Goal: Task Accomplishment & Management: Manage account settings

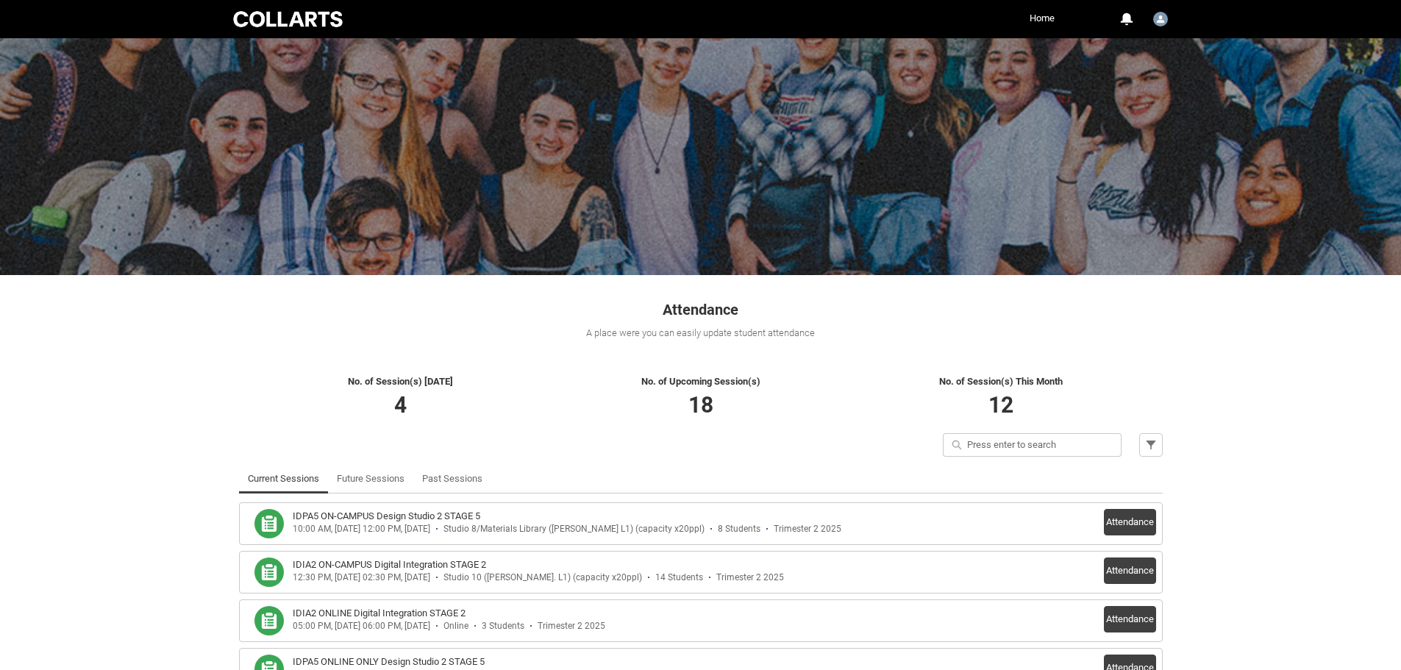
scroll to position [98, 0]
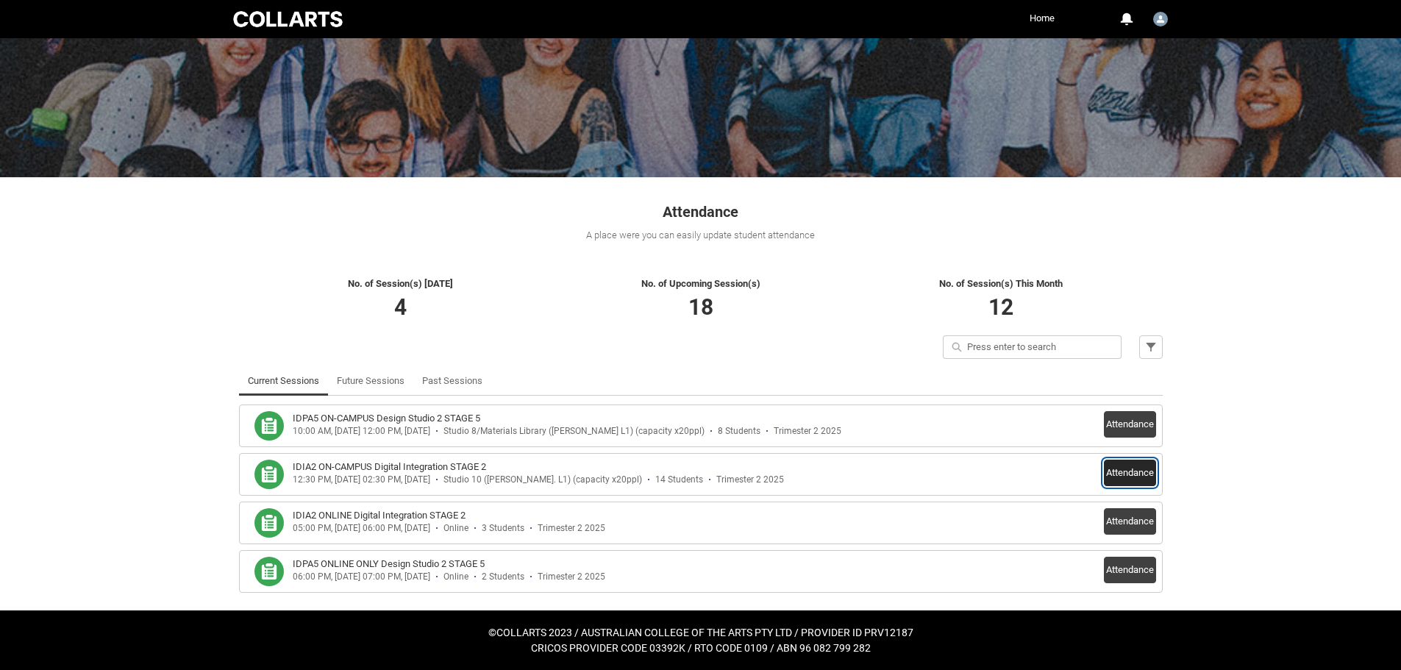
click at [1128, 472] on button "Attendance" at bounding box center [1130, 473] width 52 height 26
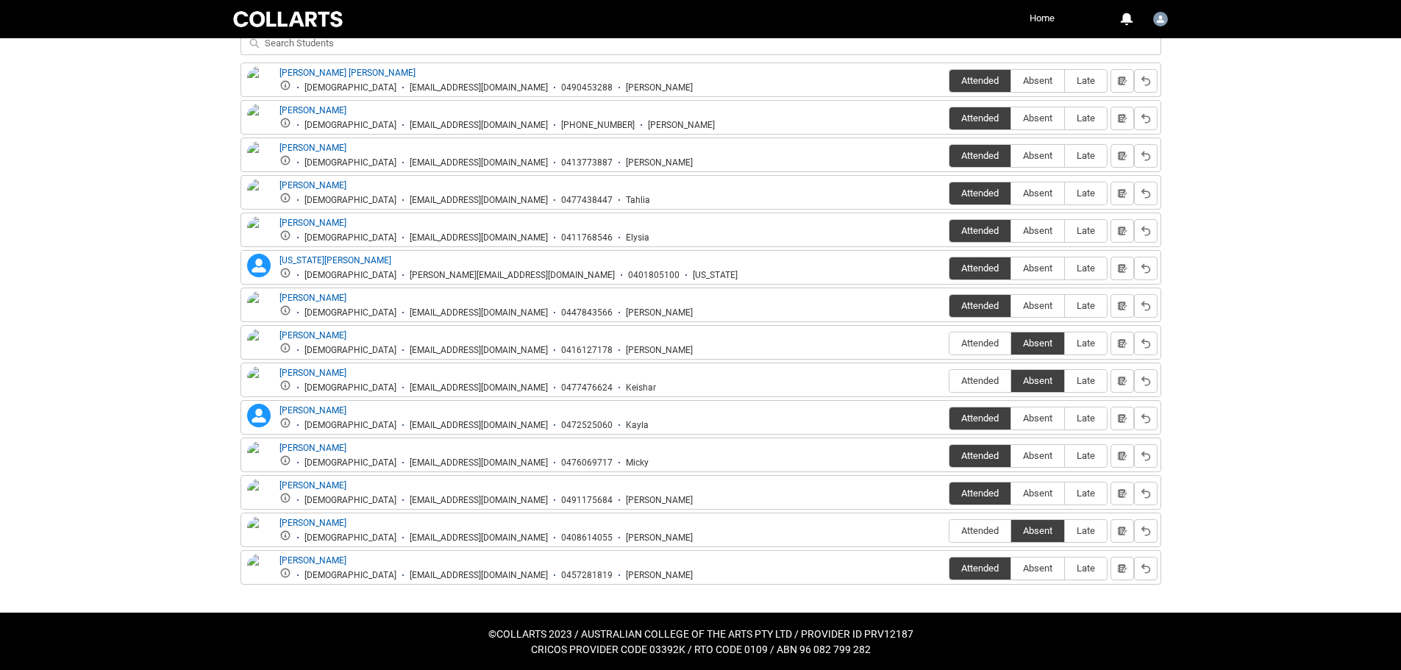
scroll to position [579, 0]
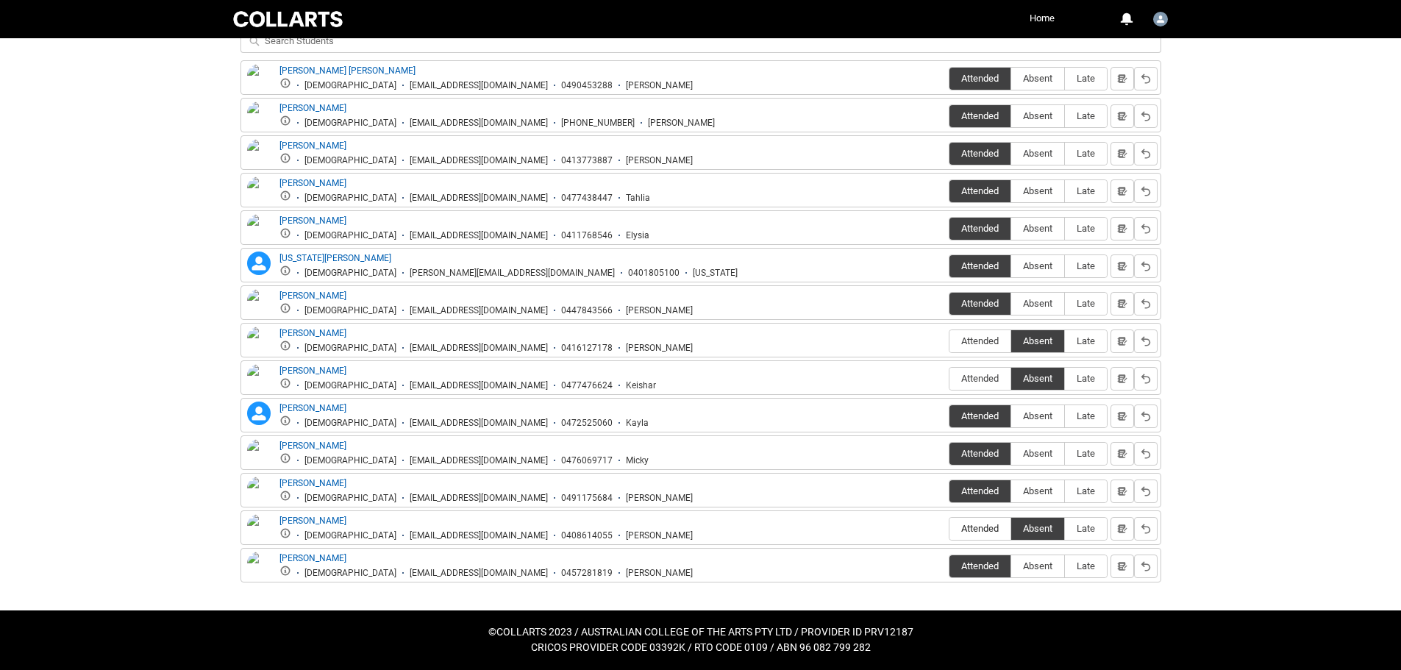
click at [985, 524] on span "Attended" at bounding box center [980, 528] width 61 height 11
click at [950, 528] on input "Attended" at bounding box center [949, 528] width 1 height 1
type lightning-radio-group "Attended"
radio input "true"
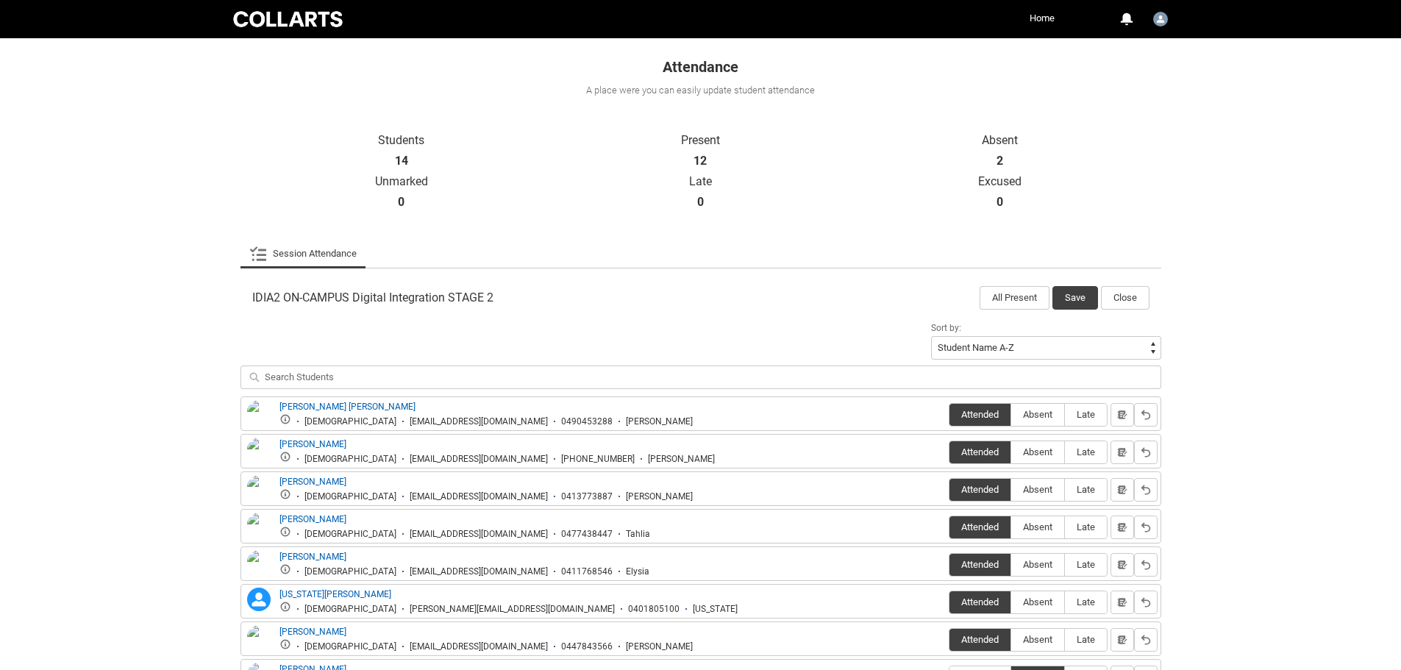
scroll to position [242, 0]
click at [1086, 296] on button "Save" at bounding box center [1075, 299] width 46 height 24
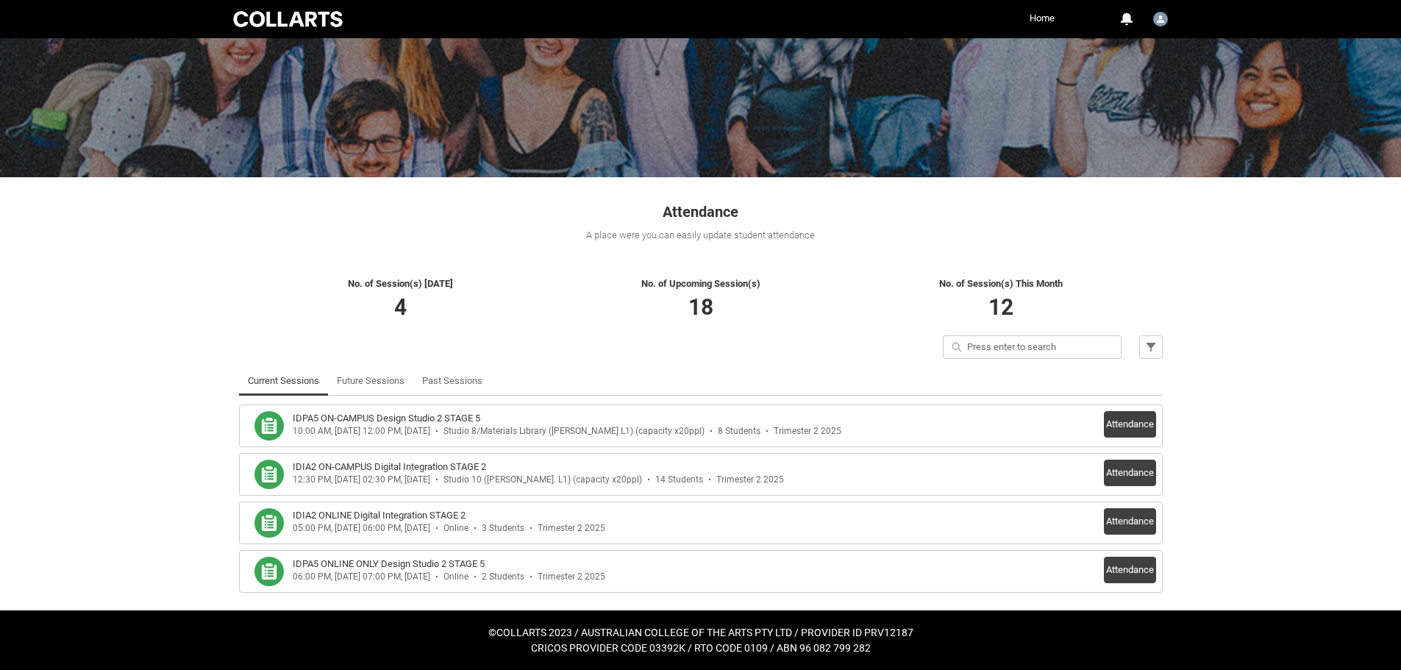
scroll to position [98, 0]
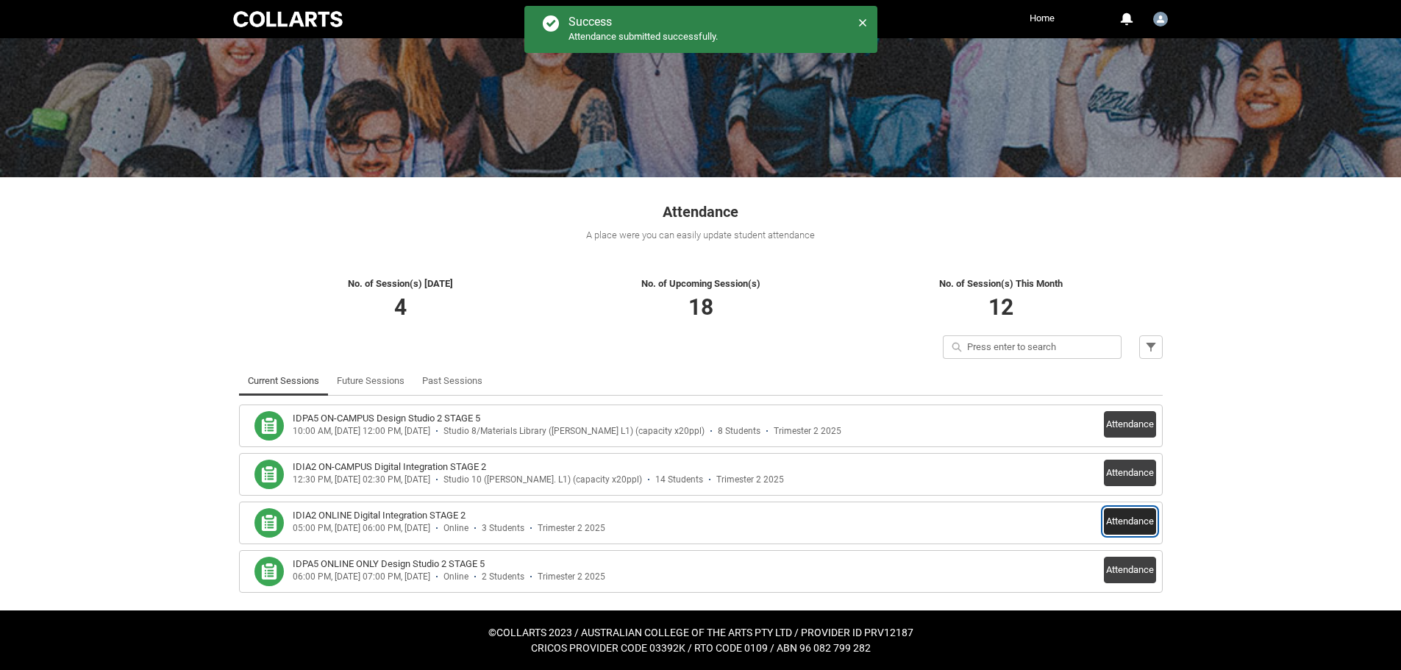
click at [1108, 518] on button "Attendance" at bounding box center [1130, 521] width 52 height 26
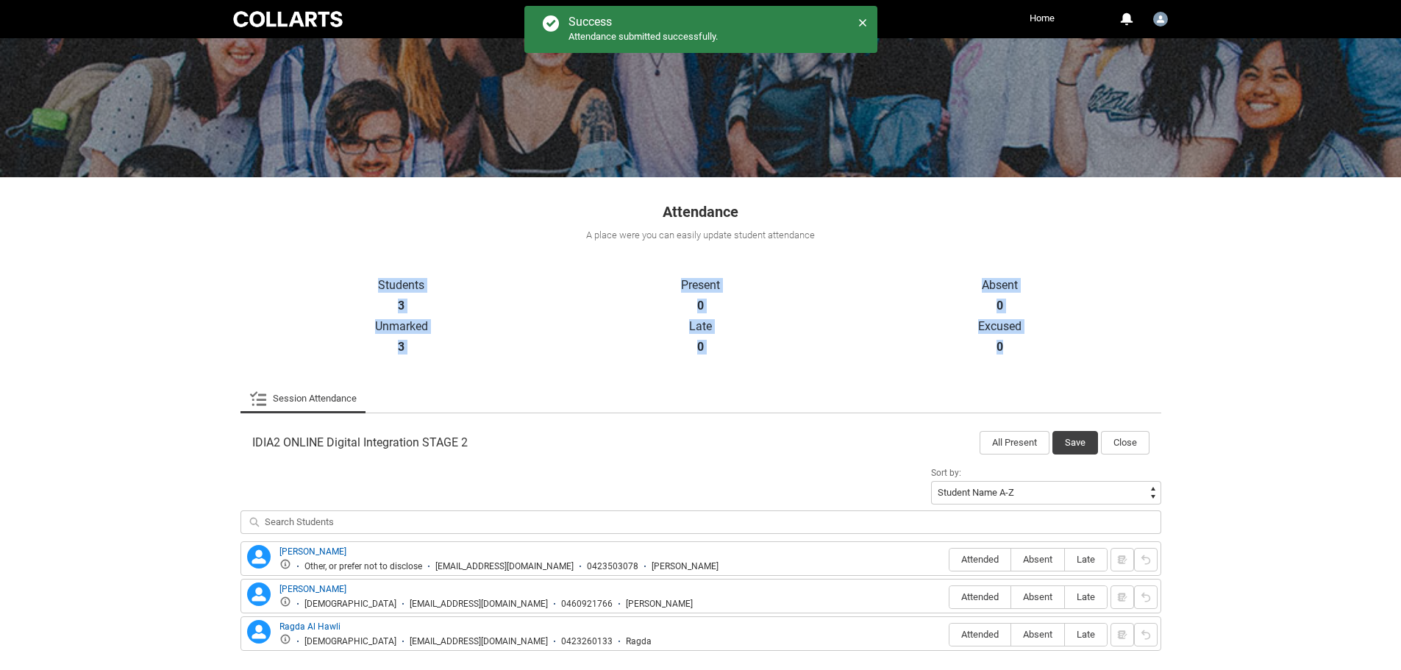
drag, startPoint x: 1398, startPoint y: 238, endPoint x: 1428, endPoint y: 360, distance: 125.6
click at [1401, 360] on html "Loading × Sorry to interrupt CSS Error Refresh Skip to Main Content Collarts Ed…" at bounding box center [700, 320] width 1401 height 836
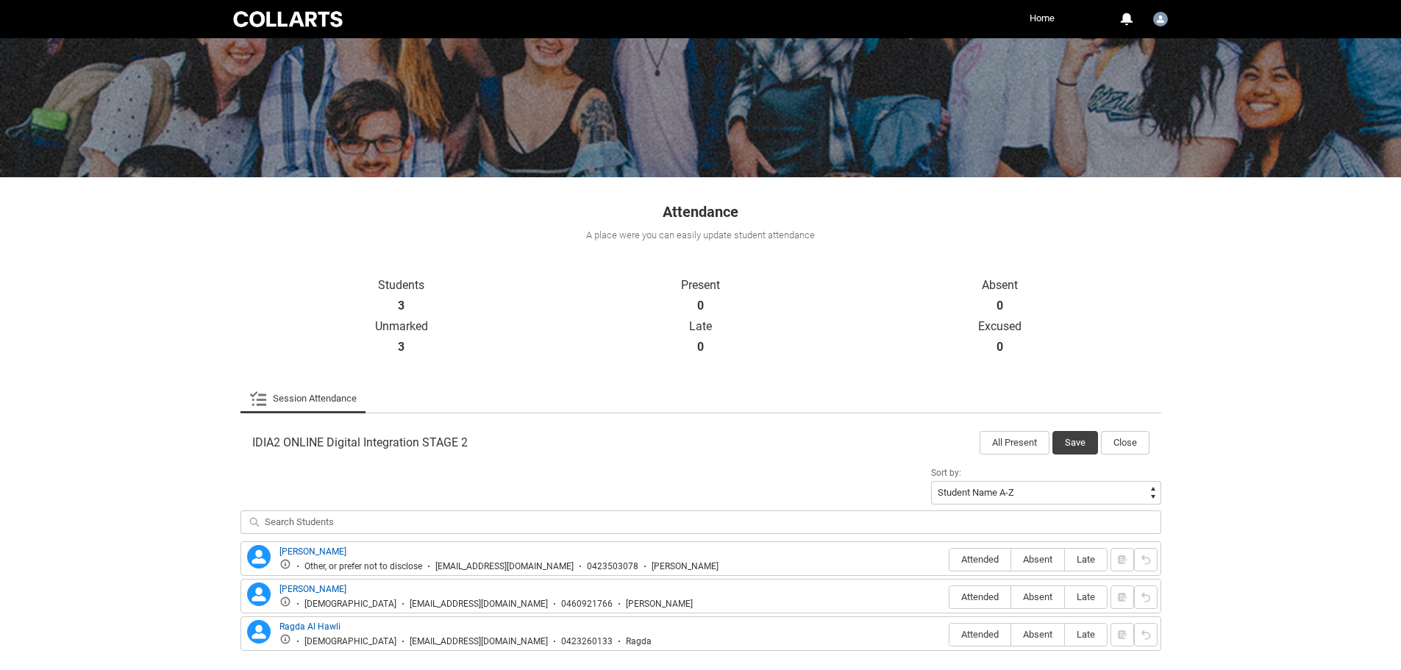
drag, startPoint x: 1228, startPoint y: 504, endPoint x: 1191, endPoint y: 565, distance: 71.6
click at [1228, 504] on div "Skip to Main Content Collarts Education Community Home More 0 Notifications Pro…" at bounding box center [700, 320] width 1401 height 836
click at [959, 636] on span "Attended" at bounding box center [980, 634] width 61 height 11
click at [950, 635] on input "Attended" at bounding box center [949, 634] width 1 height 1
type lightning-radio-group "Attended"
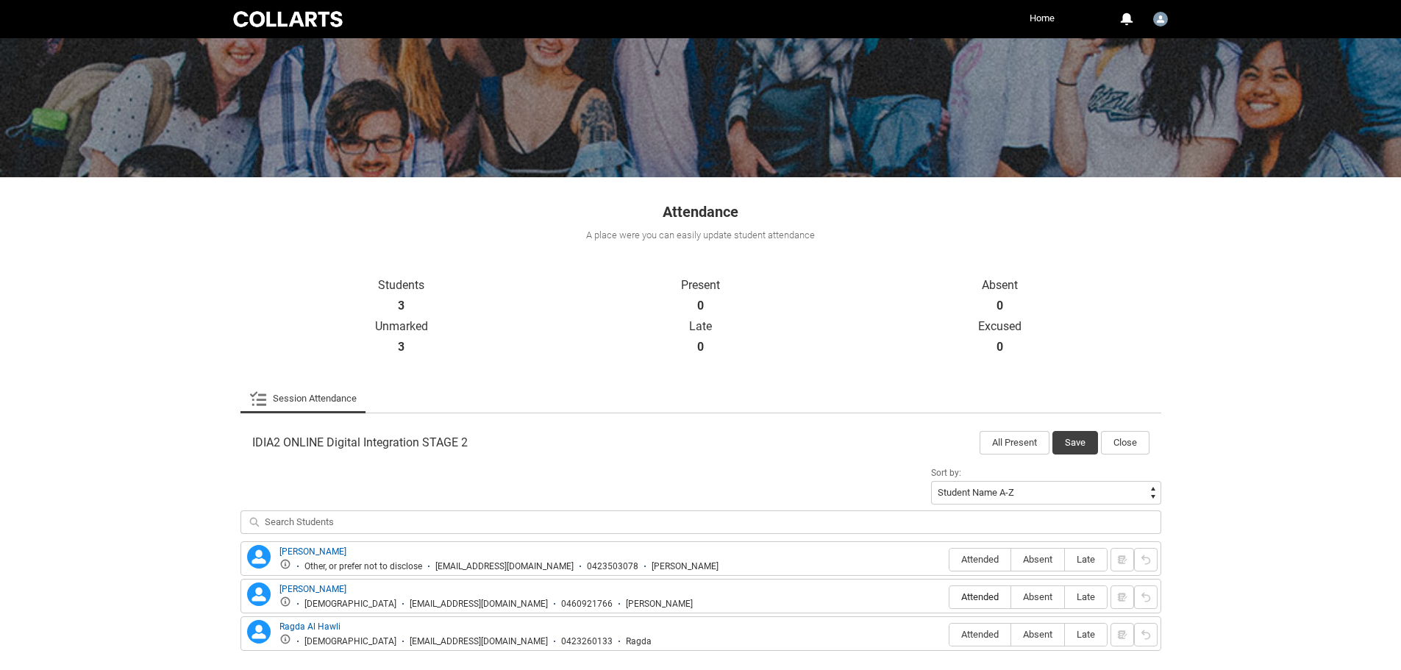
radio input "true"
click at [1041, 599] on span "Absent" at bounding box center [1037, 596] width 53 height 11
click at [1011, 597] on input "Absent" at bounding box center [1011, 596] width 1 height 1
type lightning-radio-group "Absent"
radio input "true"
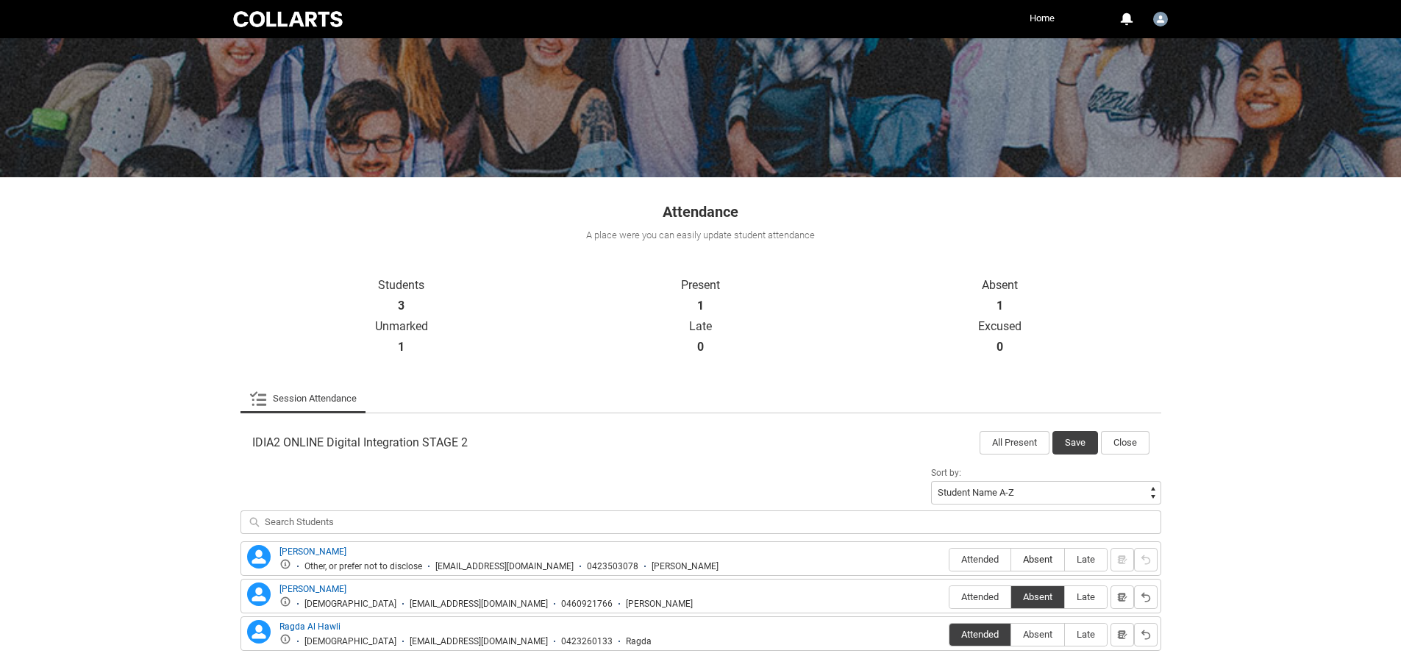
click at [1039, 562] on span "Absent" at bounding box center [1037, 559] width 53 height 11
click at [1011, 560] on input "Absent" at bounding box center [1011, 559] width 1 height 1
type lightning-radio-group "Absent"
radio input "true"
drag, startPoint x: 246, startPoint y: 444, endPoint x: 279, endPoint y: 440, distance: 33.3
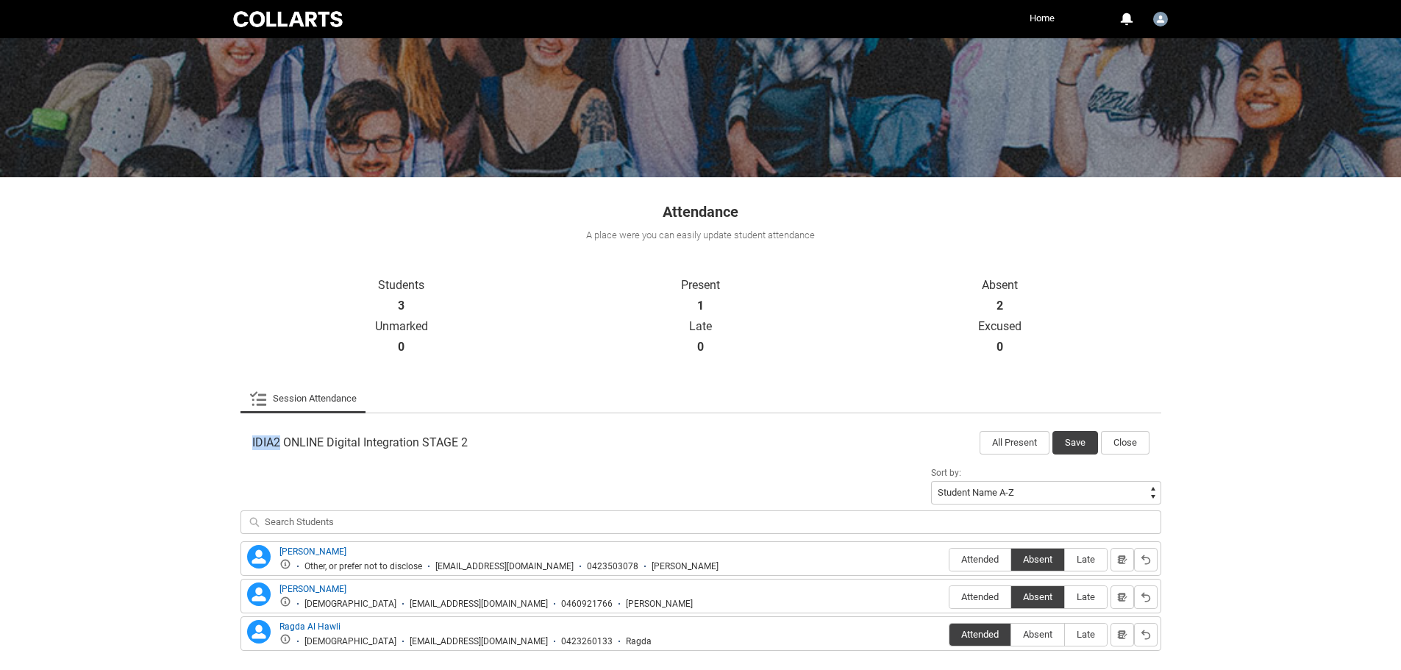
click at [279, 440] on div "IDIA2 ONLINE Digital Integration STAGE 2 All Present Save Close" at bounding box center [701, 438] width 921 height 32
click at [296, 435] on span "IDIA2 ONLINE Digital Integration STAGE 2" at bounding box center [360, 442] width 216 height 15
drag, startPoint x: 275, startPoint y: 439, endPoint x: 243, endPoint y: 439, distance: 31.6
click at [243, 439] on div "IDIA2 ONLINE Digital Integration STAGE 2 All Present Save Close" at bounding box center [701, 438] width 921 height 32
copy span "IDIA2"
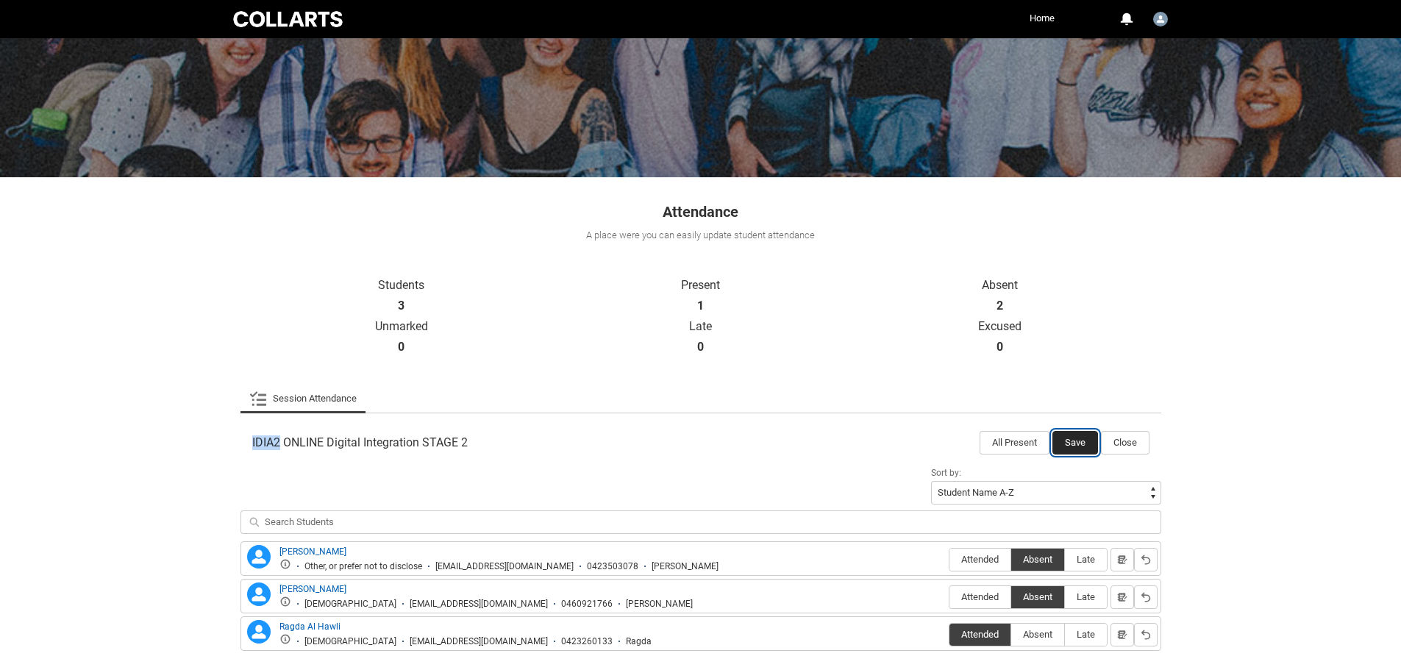
click at [1074, 448] on button "Save" at bounding box center [1075, 443] width 46 height 24
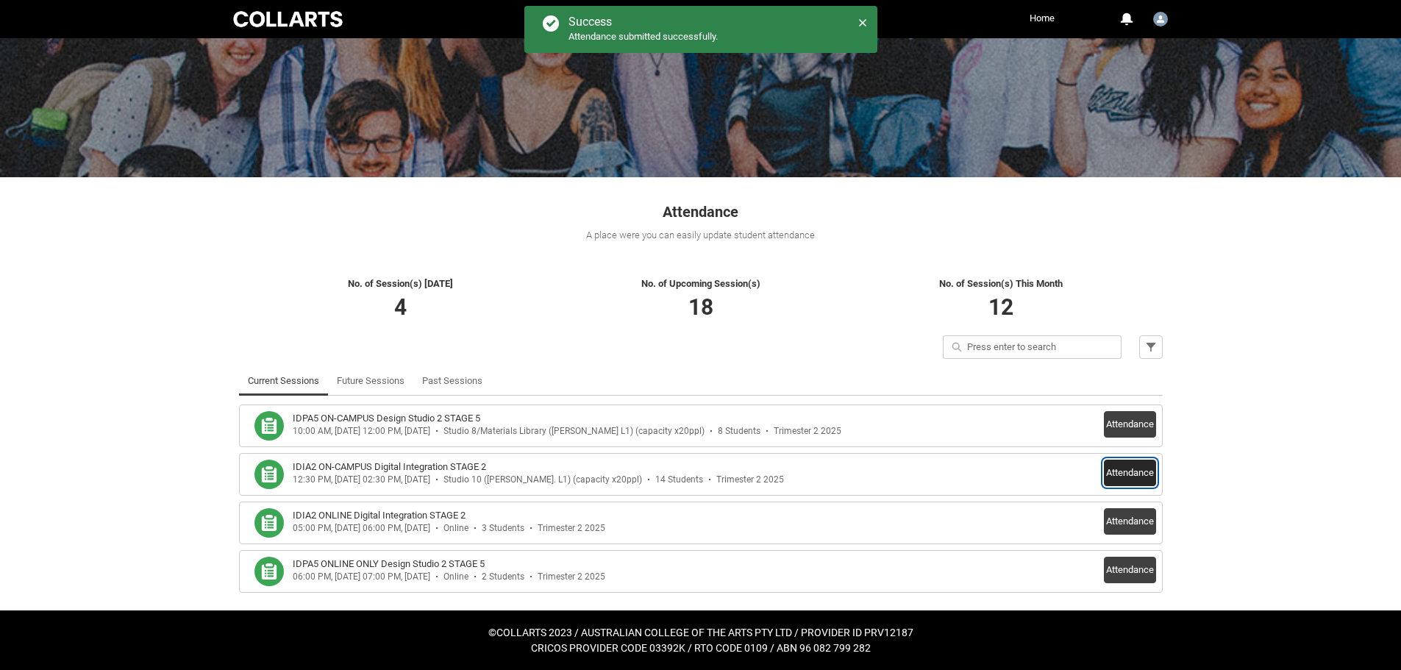
click at [1141, 471] on button "Attendance" at bounding box center [1130, 473] width 52 height 26
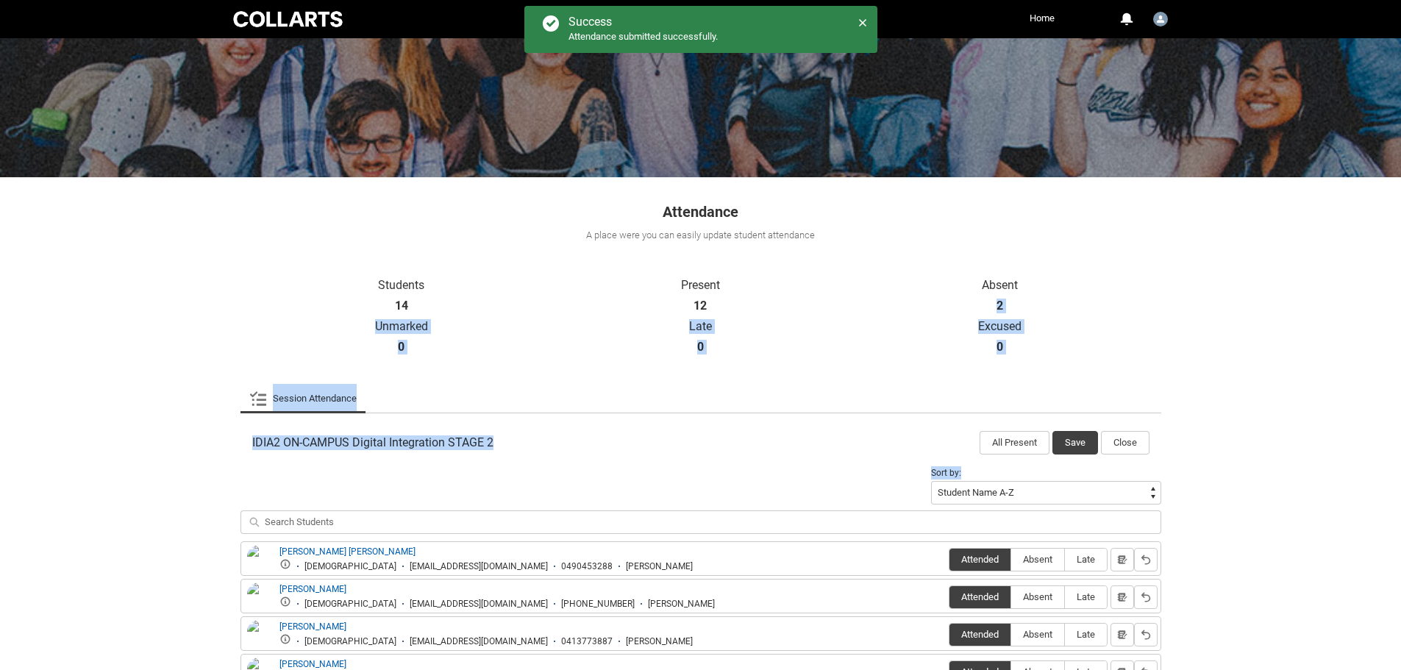
drag, startPoint x: 1400, startPoint y: 257, endPoint x: 1458, endPoint y: 451, distance: 202.2
click at [1401, 451] on html "Loading × Sorry to interrupt CSS Error Refresh Skip to Main Content Collarts Ed…" at bounding box center [700, 526] width 1401 height 1249
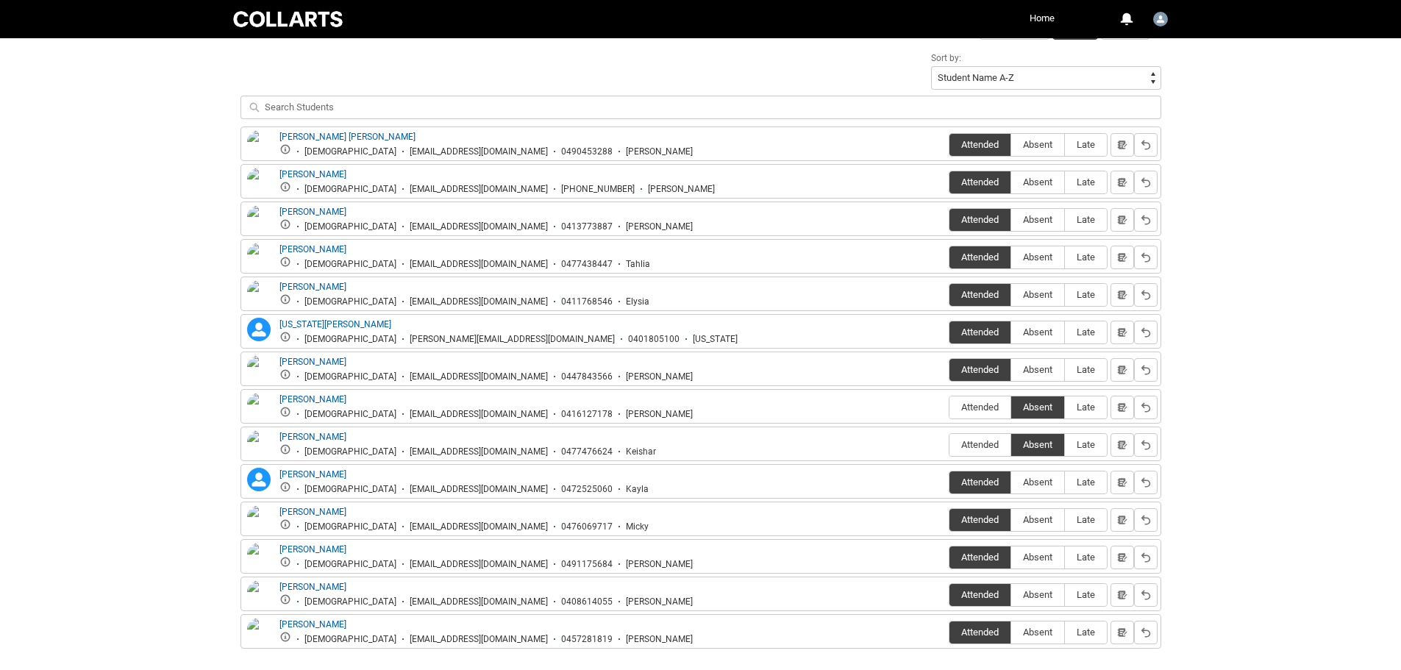
scroll to position [526, 0]
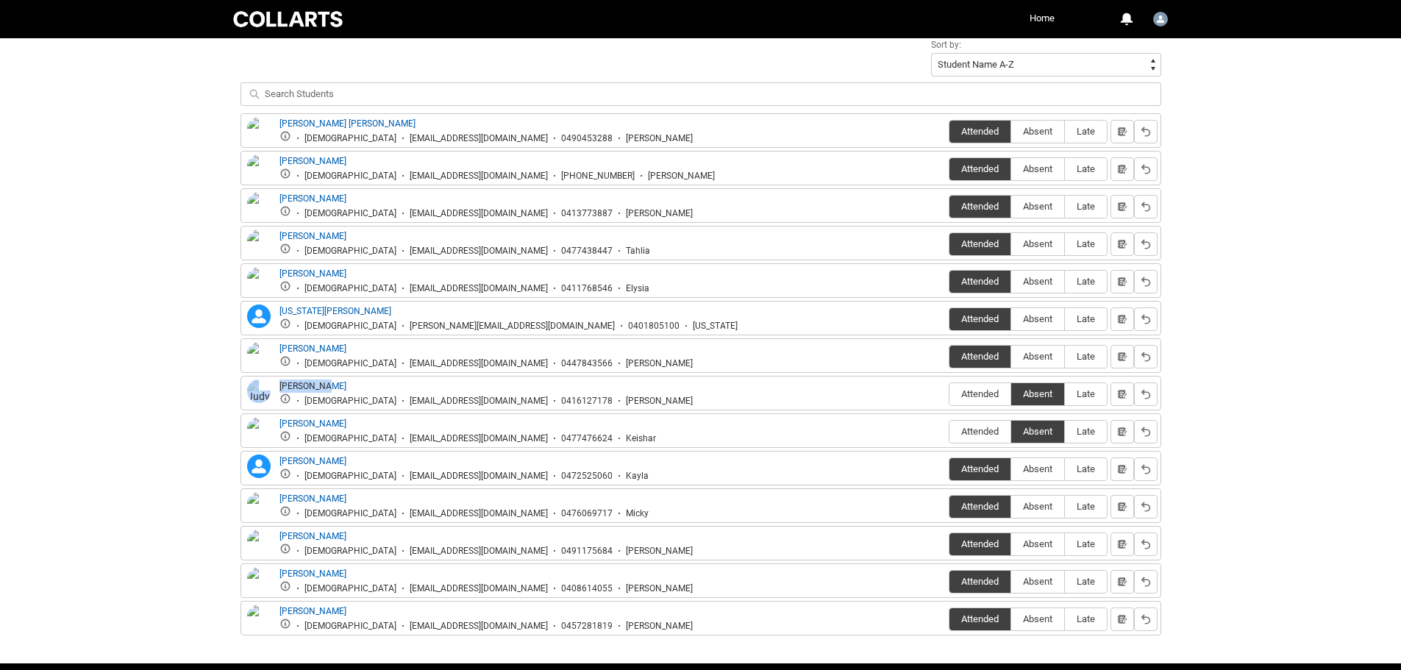
drag, startPoint x: 358, startPoint y: 380, endPoint x: 260, endPoint y: 380, distance: 97.8
click at [260, 380] on div "[PERSON_NAME] [DEMOGRAPHIC_DATA] [EMAIL_ADDRESS][DOMAIN_NAME] 0416127178 [PERSO…" at bounding box center [468, 393] width 449 height 27
click at [161, 246] on div "Skip to Main Content Collarts Education Community Home More 0 Notifications Pro…" at bounding box center [700, 98] width 1401 height 1249
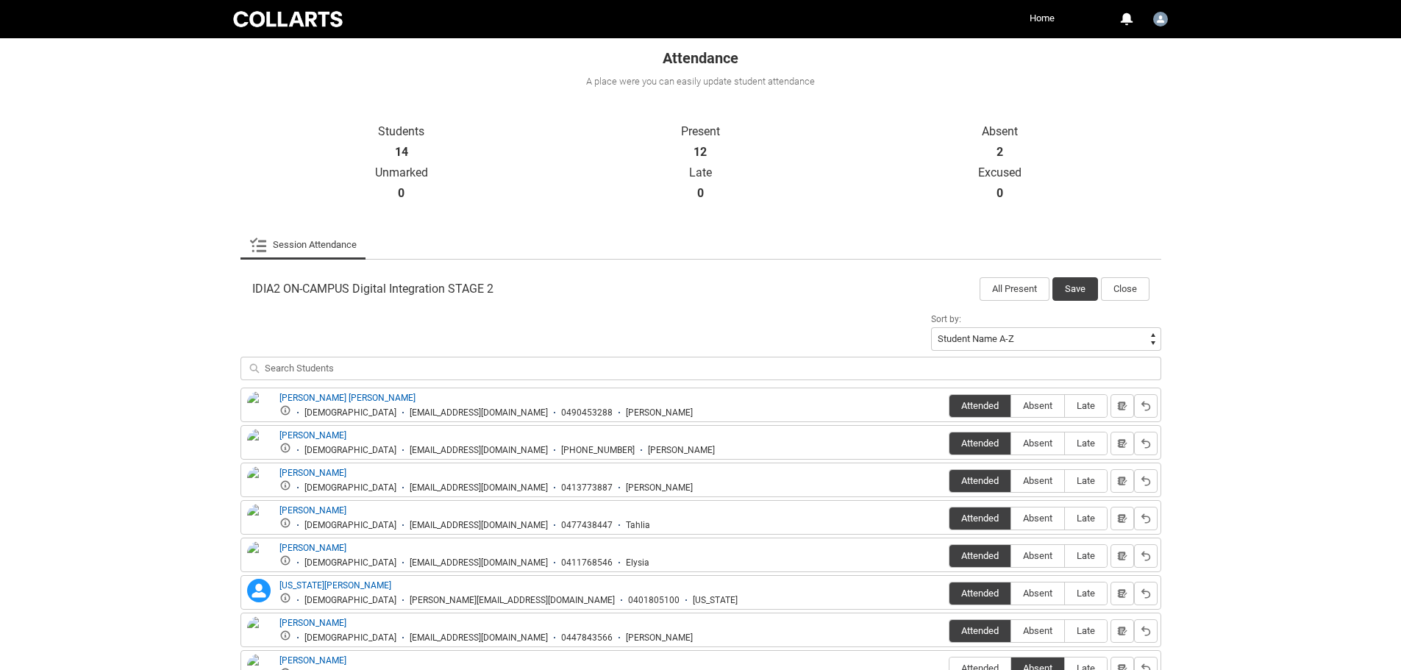
scroll to position [249, 0]
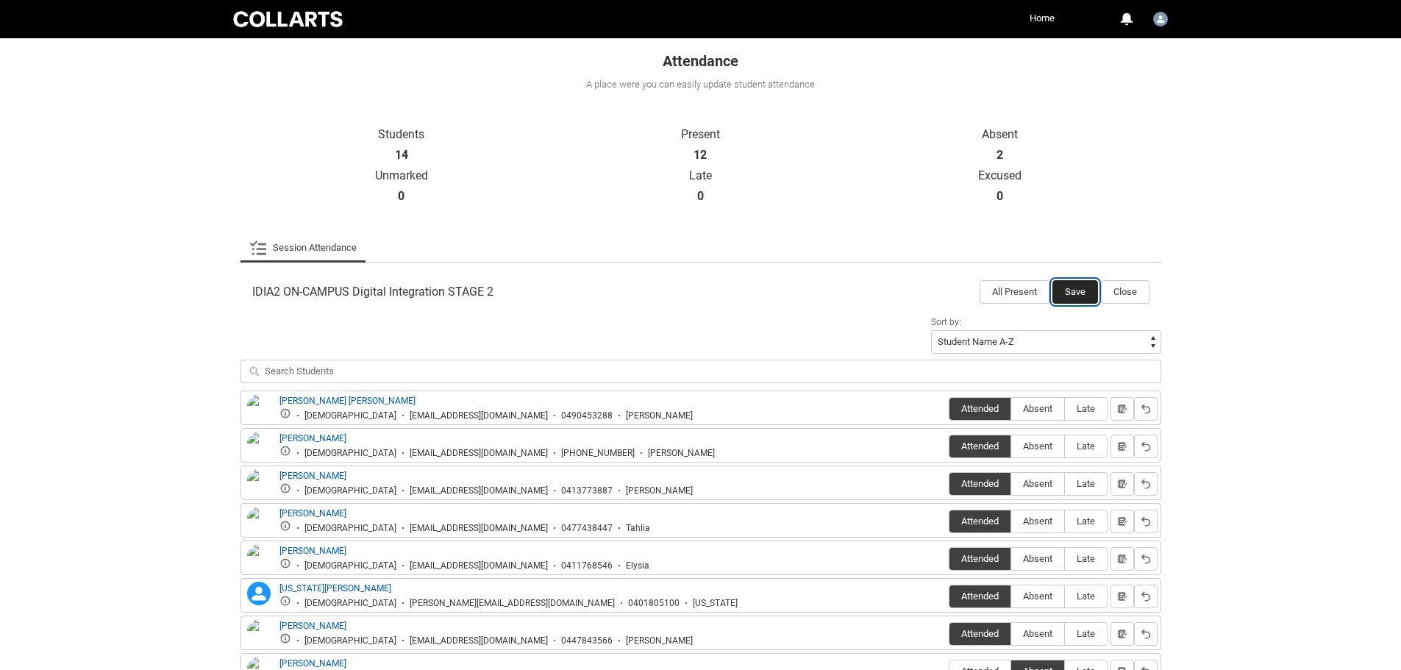
click at [1074, 296] on button "Save" at bounding box center [1075, 292] width 46 height 24
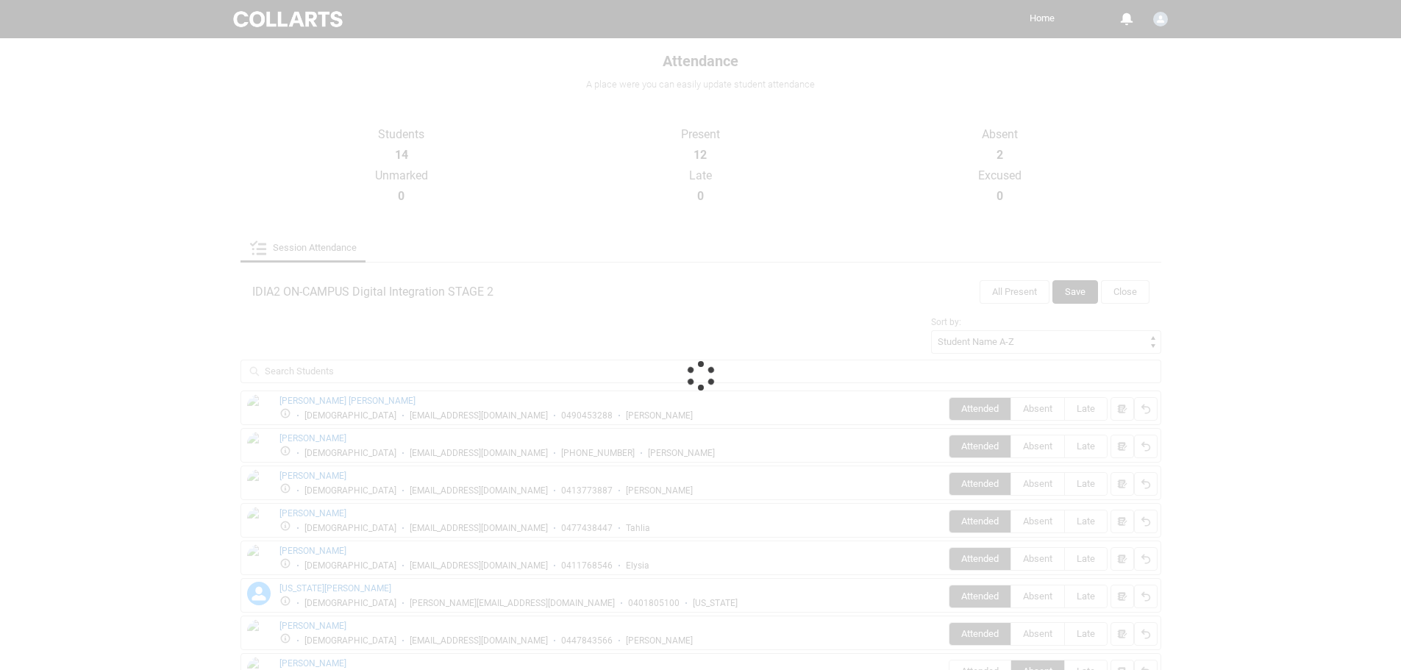
scroll to position [98, 0]
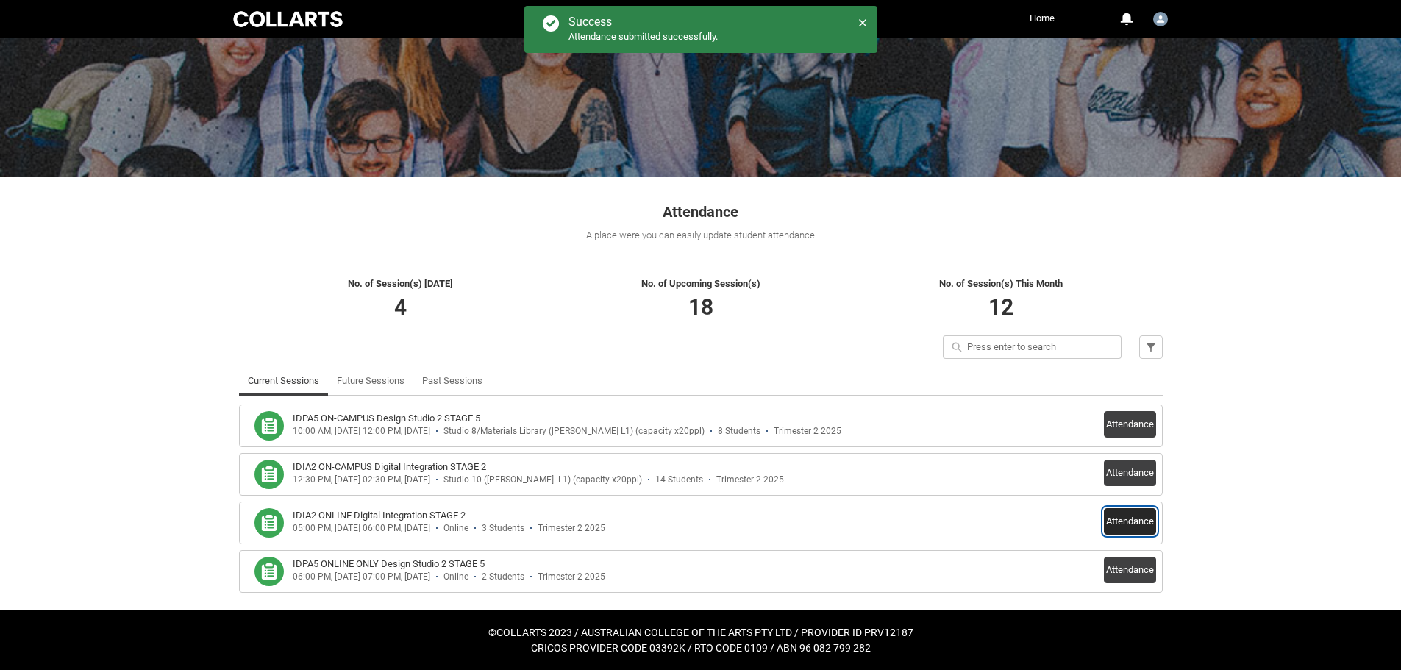
click at [1125, 526] on button "Attendance" at bounding box center [1130, 521] width 52 height 26
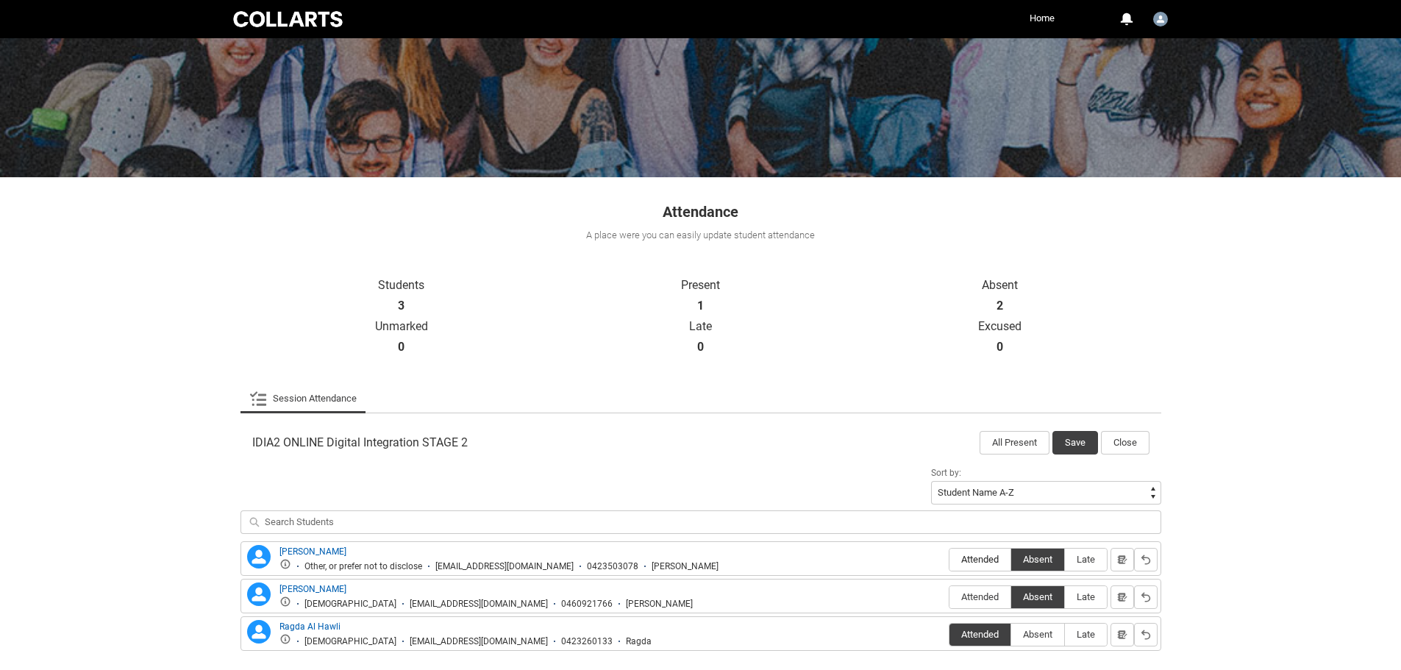
click at [983, 561] on span "Attended" at bounding box center [980, 559] width 61 height 11
click at [950, 560] on input "Attended" at bounding box center [949, 559] width 1 height 1
type lightning-radio-group "Attended"
radio input "true"
drag, startPoint x: 1066, startPoint y: 445, endPoint x: 1065, endPoint y: 438, distance: 7.4
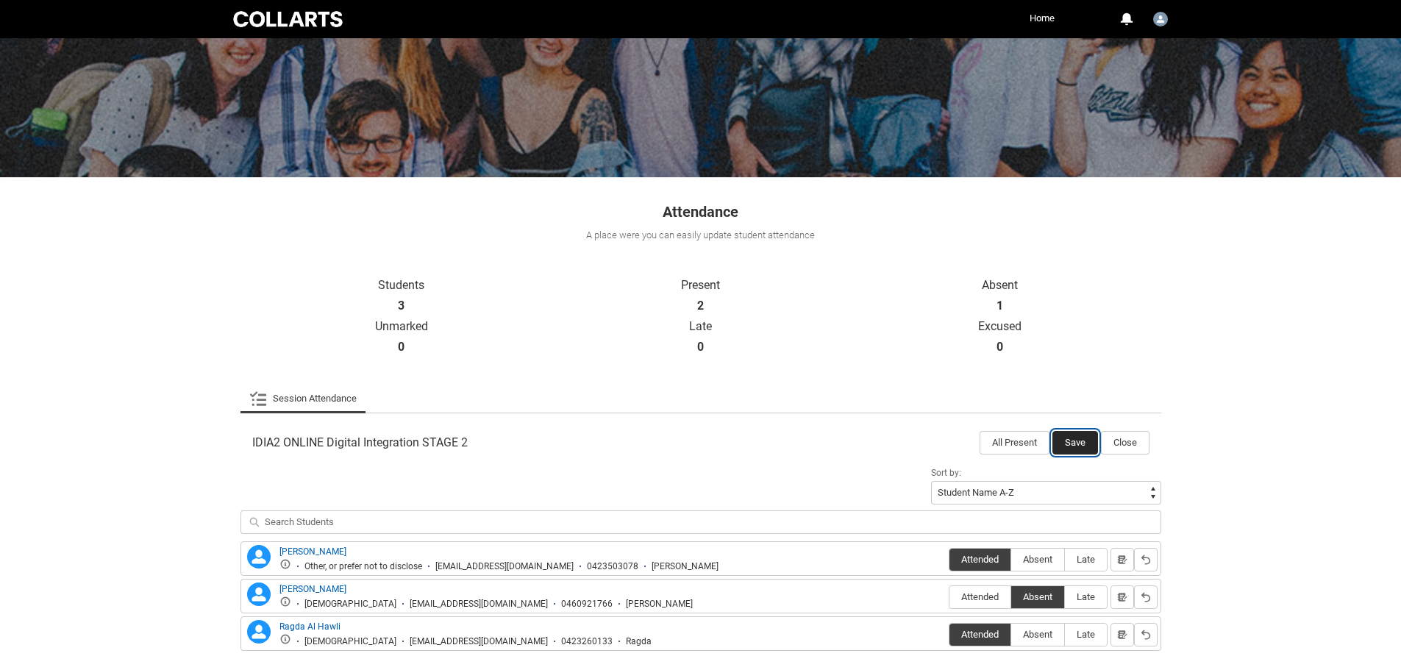
click at [1065, 444] on button "Save" at bounding box center [1075, 443] width 46 height 24
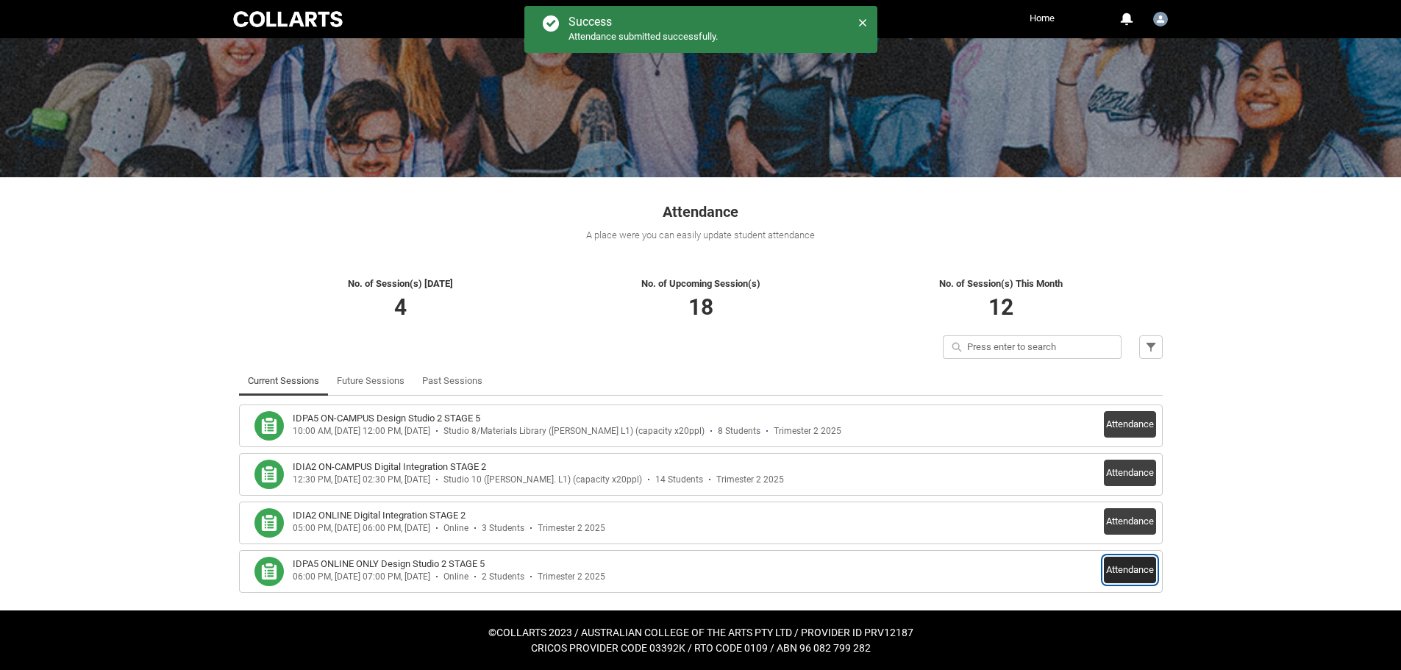
click at [1127, 571] on button "Attendance" at bounding box center [1130, 570] width 52 height 26
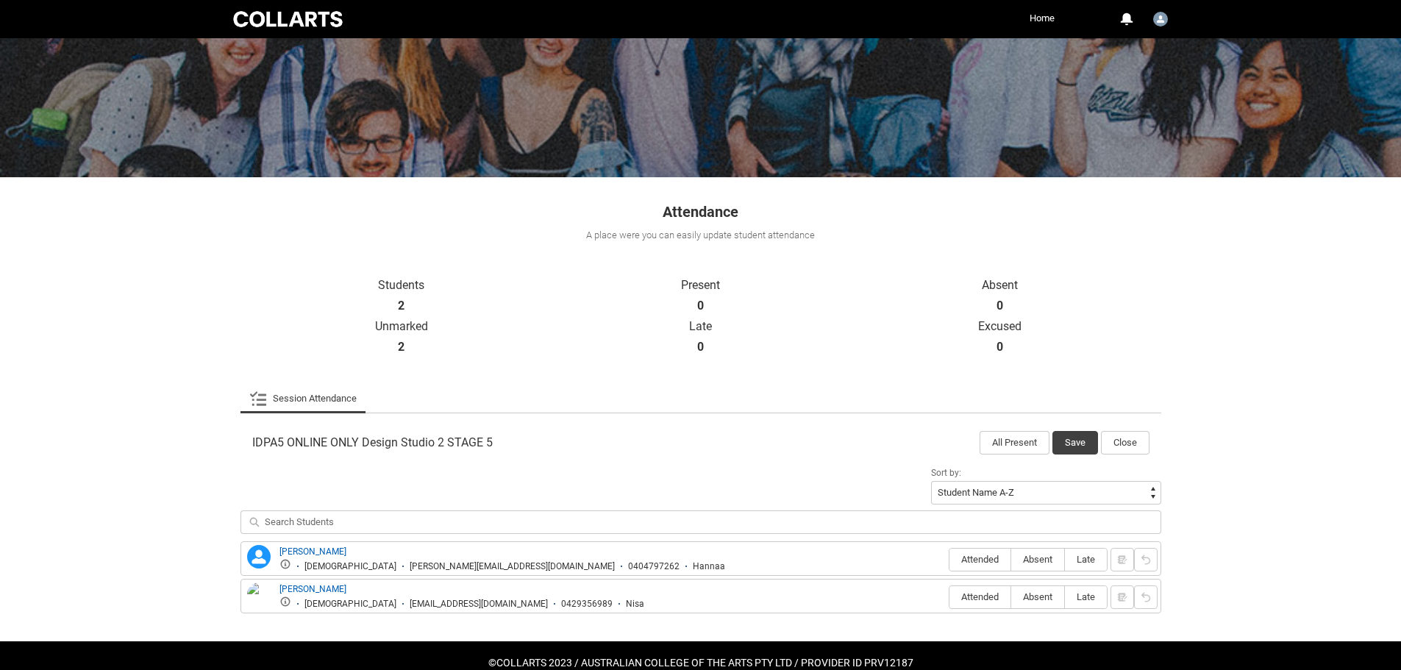
click at [315, 220] on h1 "Attendance" at bounding box center [701, 204] width 924 height 37
click at [989, 546] on fieldset "Attended Absent Late" at bounding box center [1028, 558] width 159 height 27
click at [989, 550] on label "Attended" at bounding box center [980, 560] width 61 height 23
click at [950, 559] on input "Attended" at bounding box center [949, 559] width 1 height 1
type lightning-radio-group "Attended"
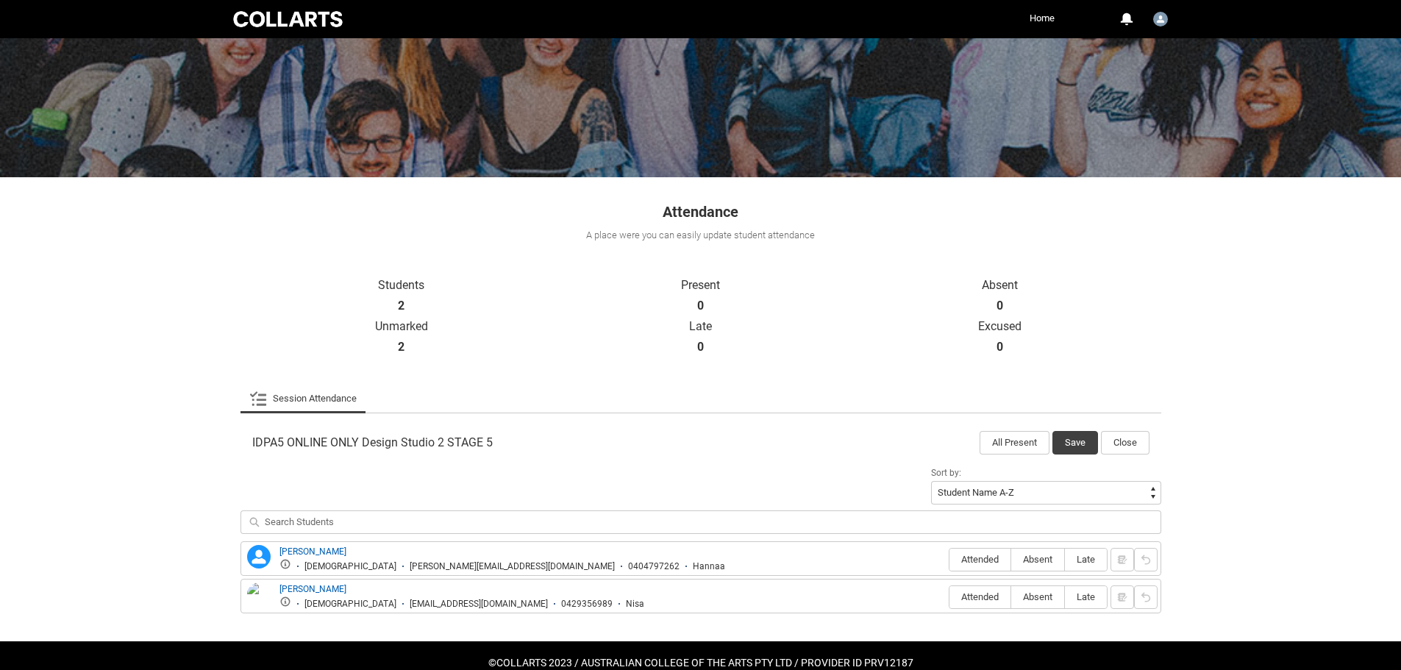
radio input "true"
drag, startPoint x: 241, startPoint y: 441, endPoint x: 285, endPoint y: 447, distance: 44.6
click at [285, 447] on div "IDPA5 ONLINE ONLY Design Studio 2 STAGE 5 All Present Save Close" at bounding box center [701, 438] width 921 height 32
copy span "IDPA5"
click at [1033, 605] on label "Absent" at bounding box center [1037, 597] width 53 height 23
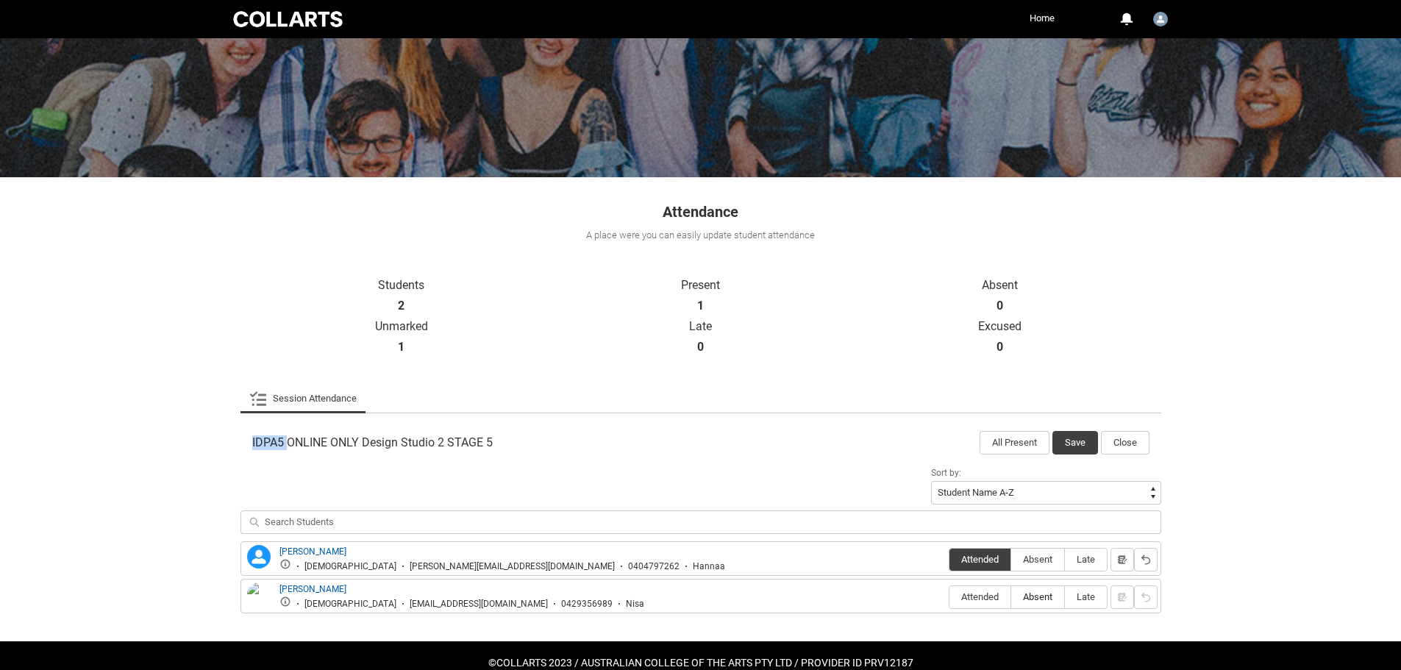
click at [1011, 597] on input "Absent" at bounding box center [1011, 596] width 1 height 1
type lightning-radio-group "Absent"
radio input "true"
click at [1071, 444] on button "Save" at bounding box center [1075, 443] width 46 height 24
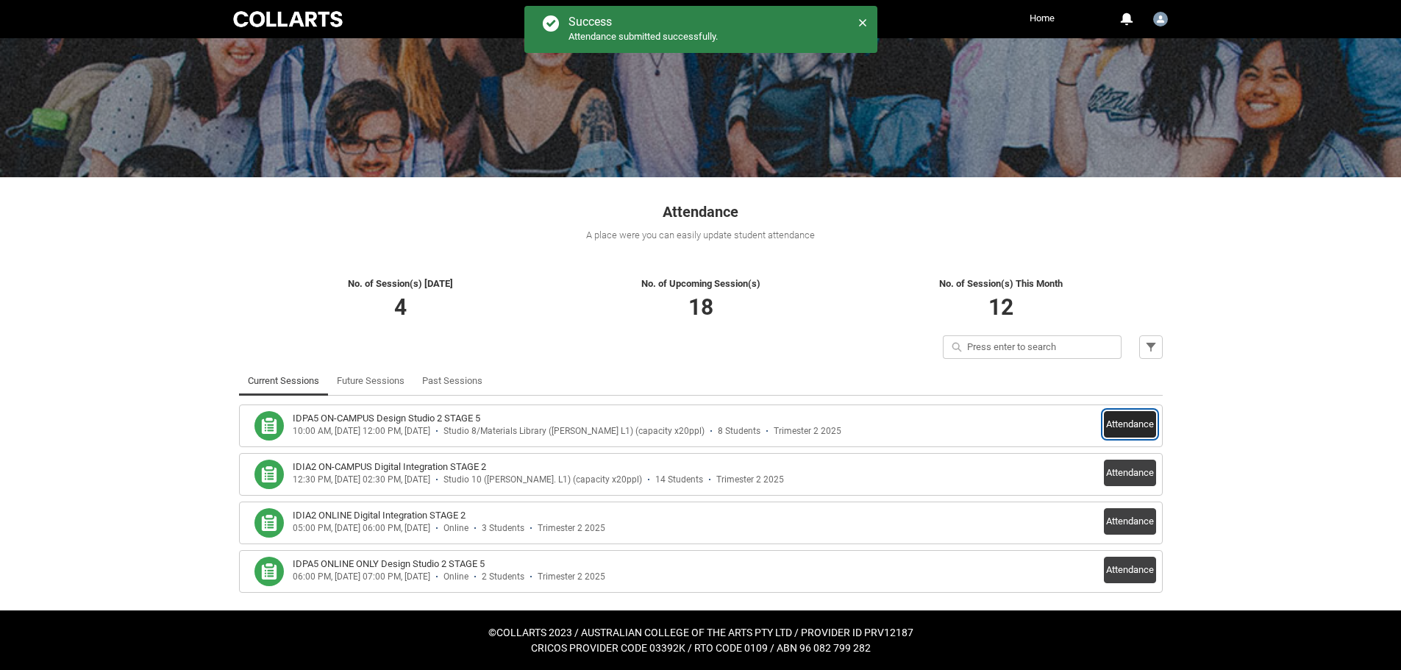
click at [1119, 417] on button "Attendance" at bounding box center [1130, 424] width 52 height 26
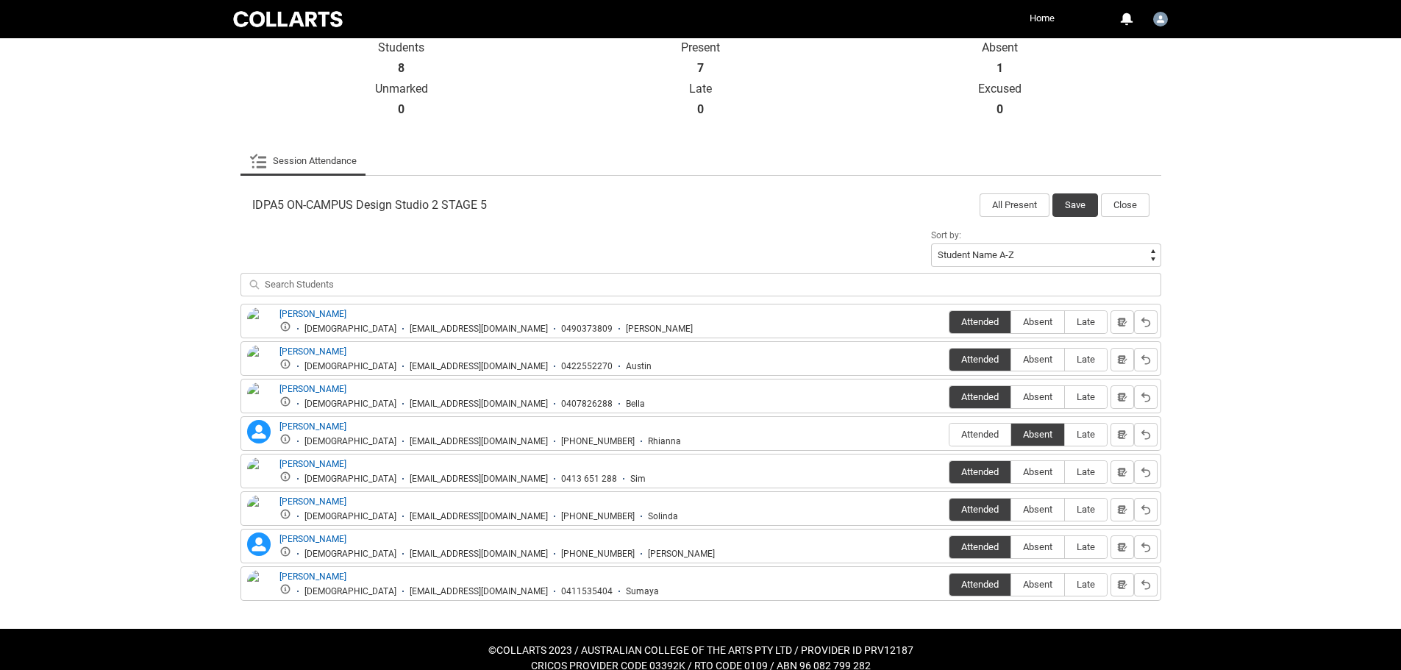
scroll to position [349, 0]
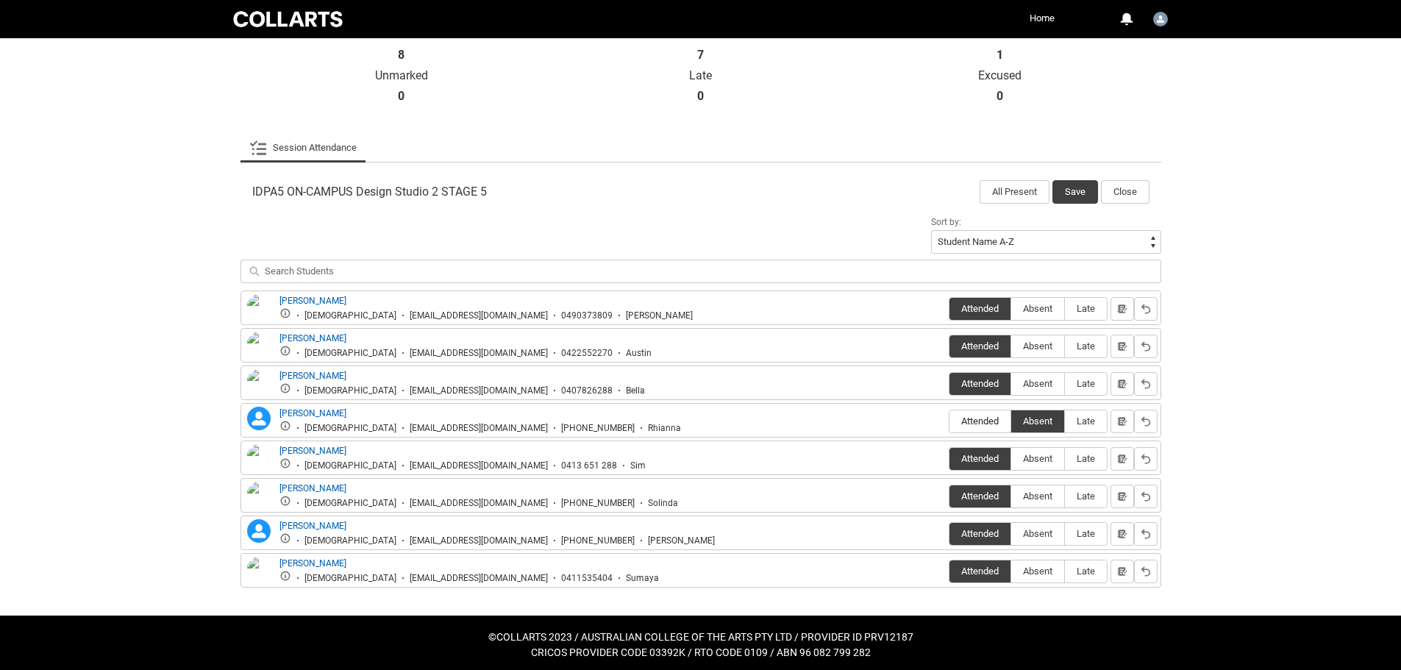
click at [989, 424] on span "Attended" at bounding box center [980, 421] width 61 height 11
click at [950, 421] on input "Attended" at bounding box center [949, 421] width 1 height 1
type lightning-radio-group "Attended"
radio input "true"
click at [1078, 198] on button "Save" at bounding box center [1075, 192] width 46 height 24
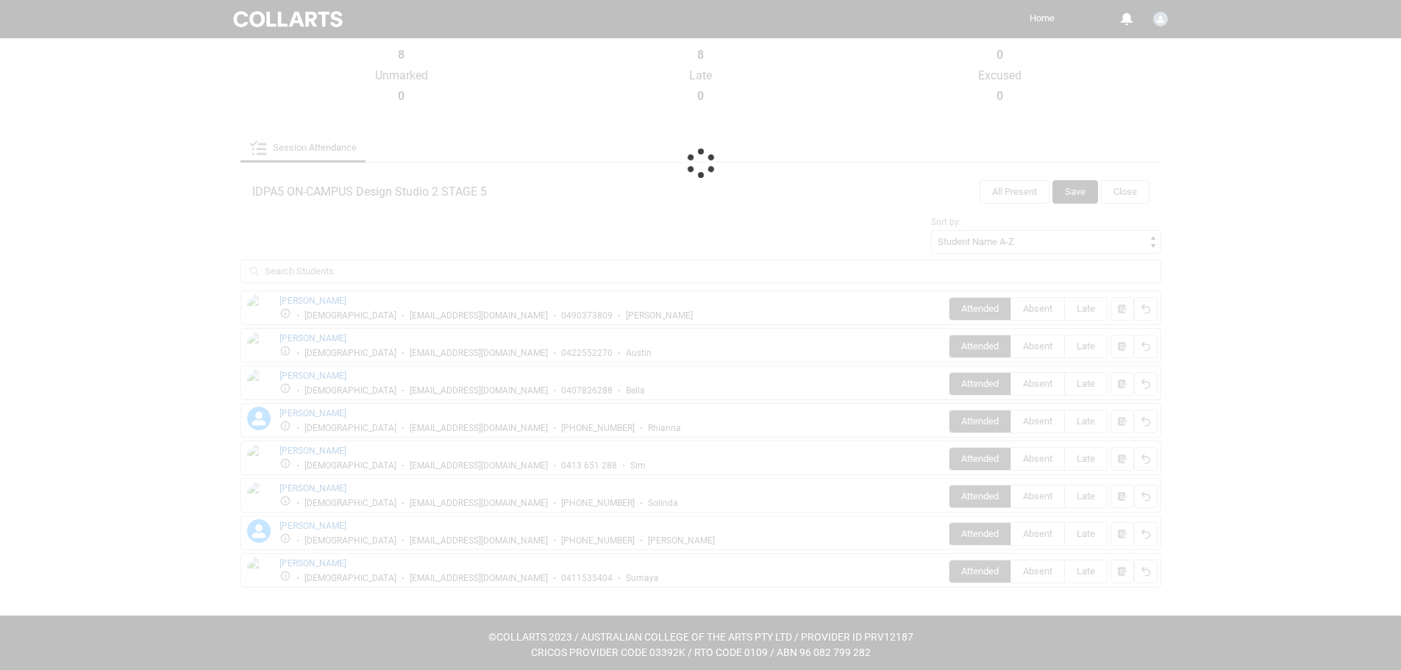
scroll to position [98, 0]
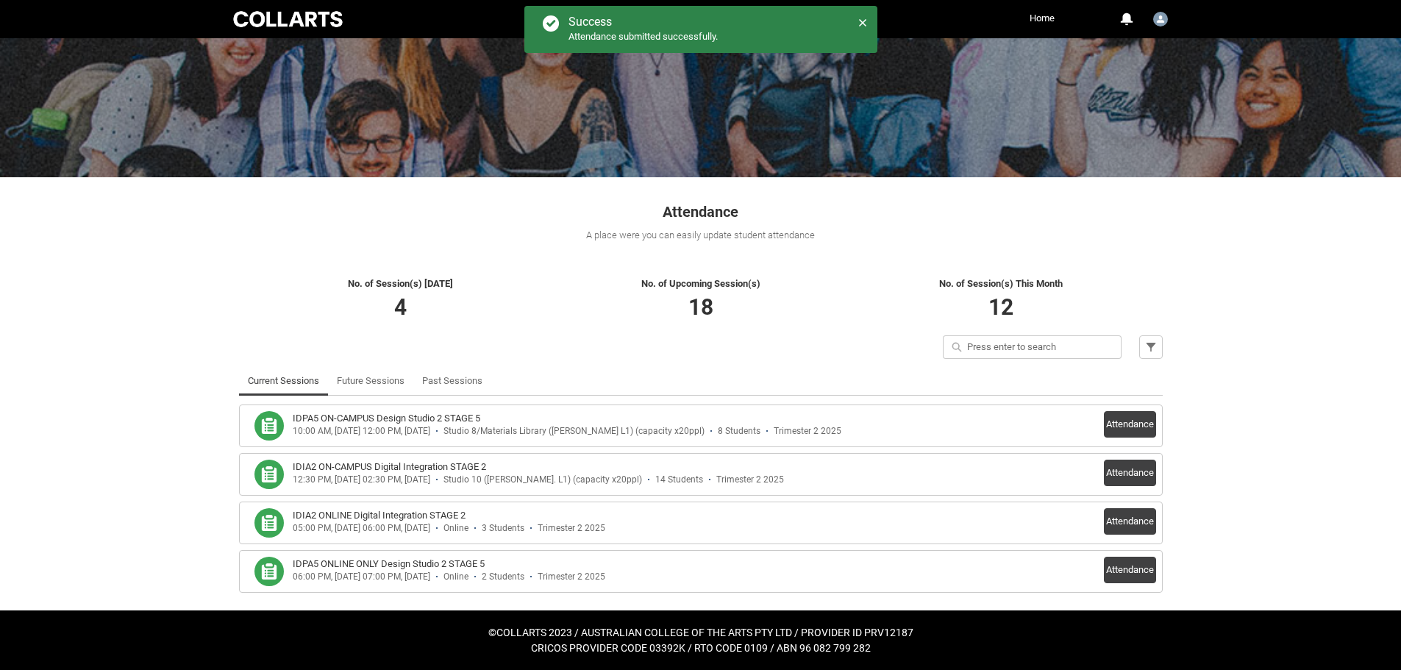
click at [212, 399] on div "Skip to Main Content Collarts Education Community Home More 0 Notifications Pro…" at bounding box center [700, 286] width 1401 height 768
